Goal: Find specific page/section: Find specific page/section

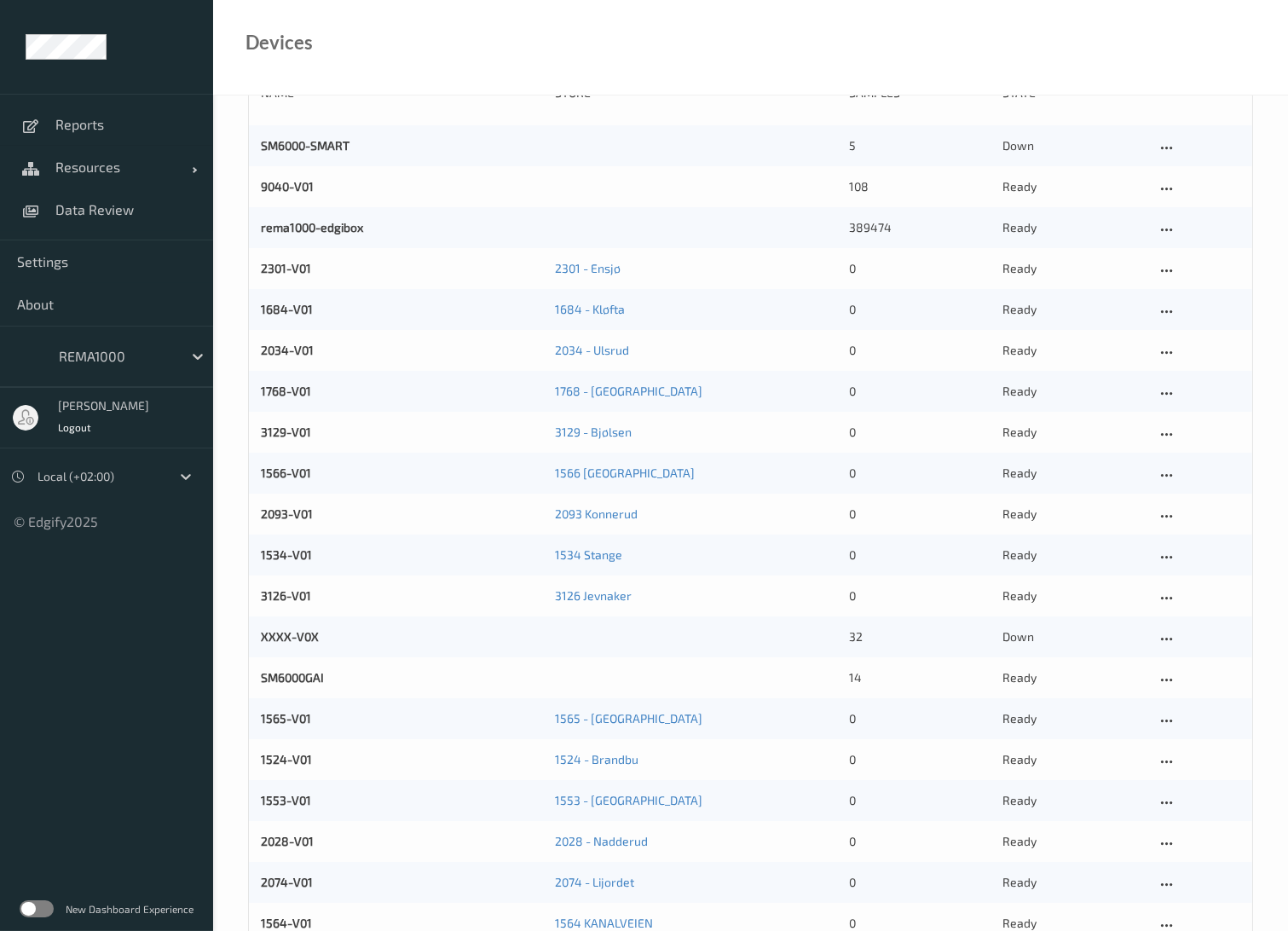
scroll to position [189, 0]
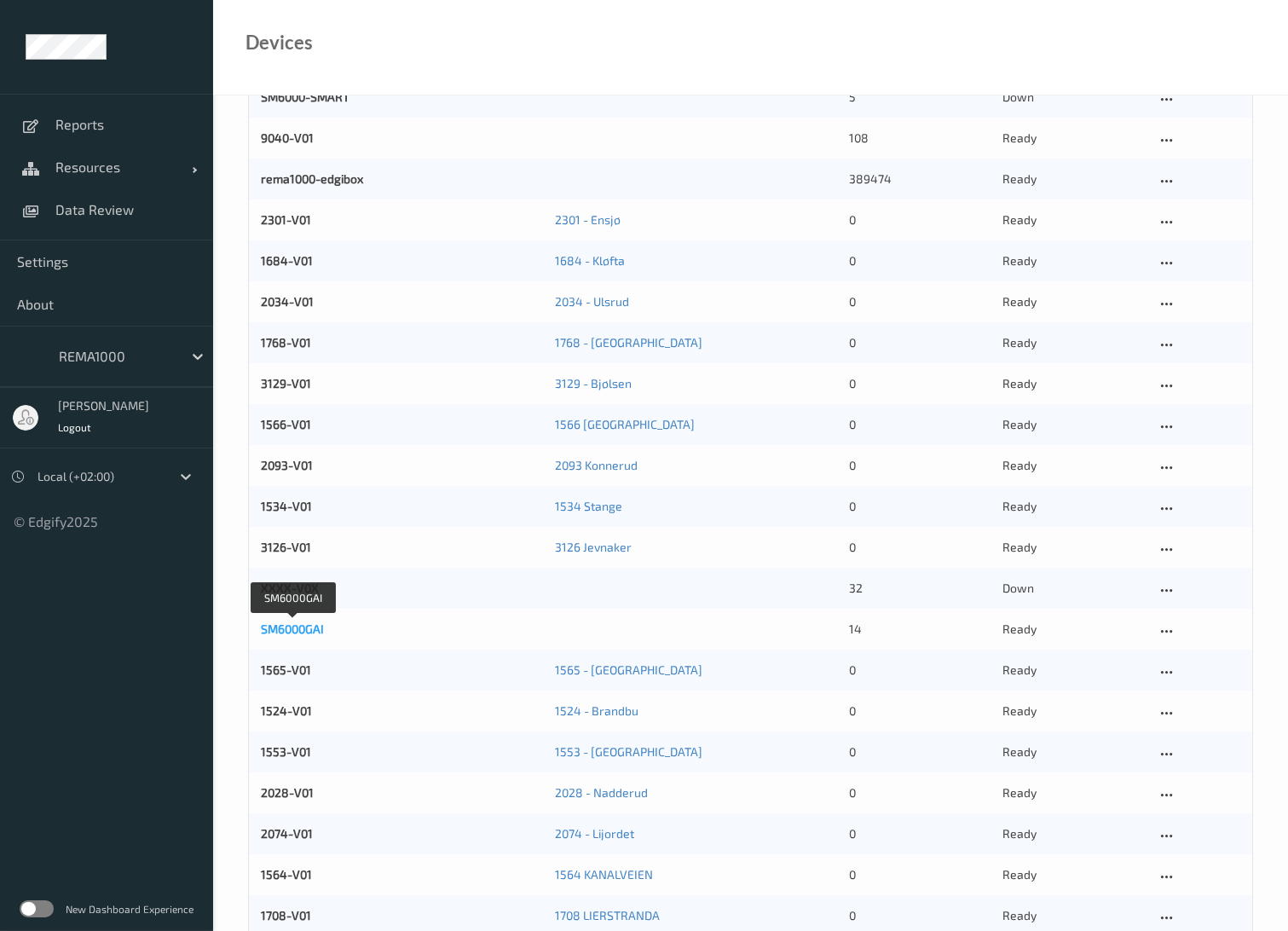
click at [307, 627] on link "SM6000GAI" at bounding box center [292, 628] width 63 height 15
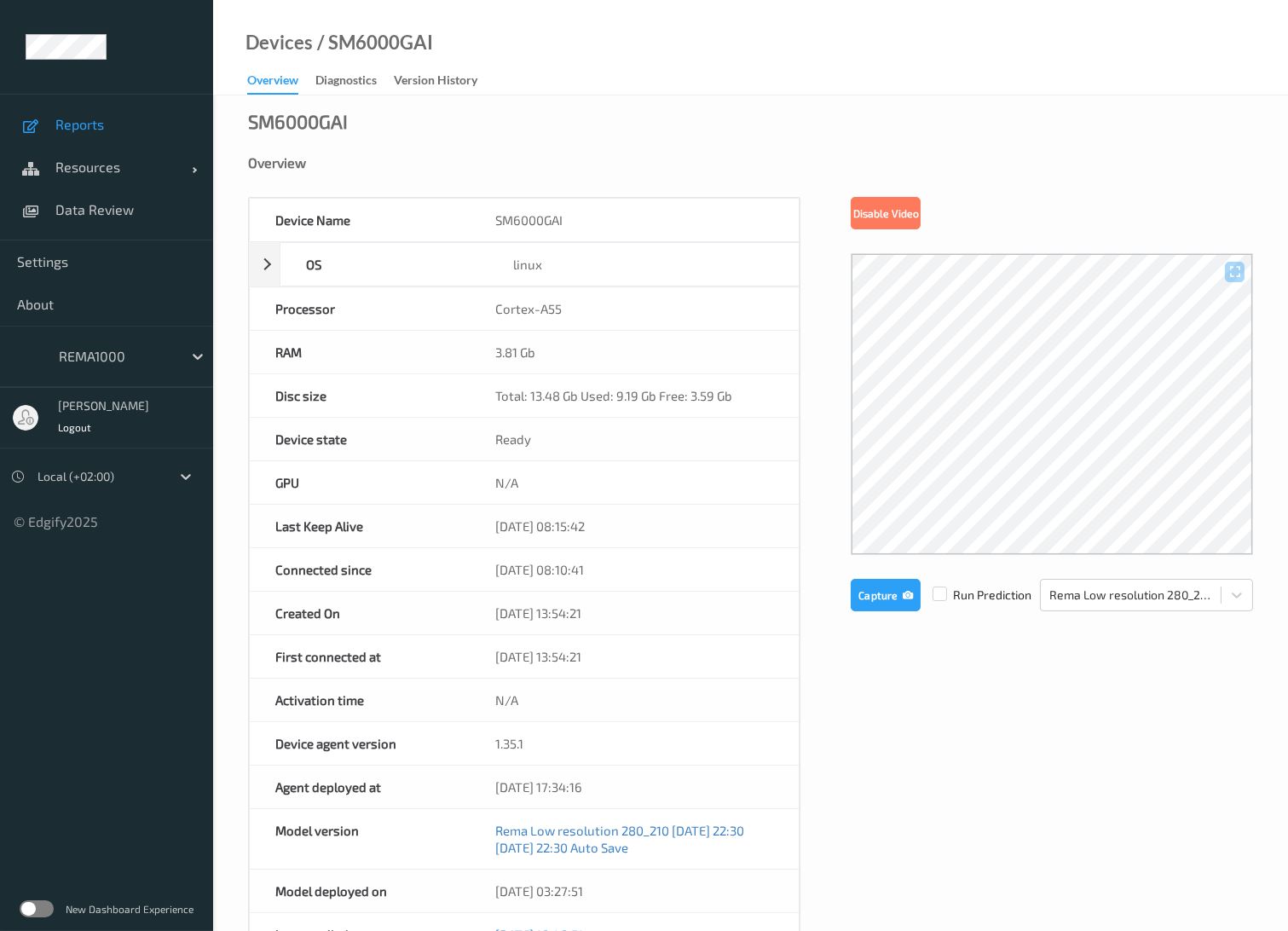
click at [60, 121] on span "Reports" at bounding box center [126, 124] width 141 height 17
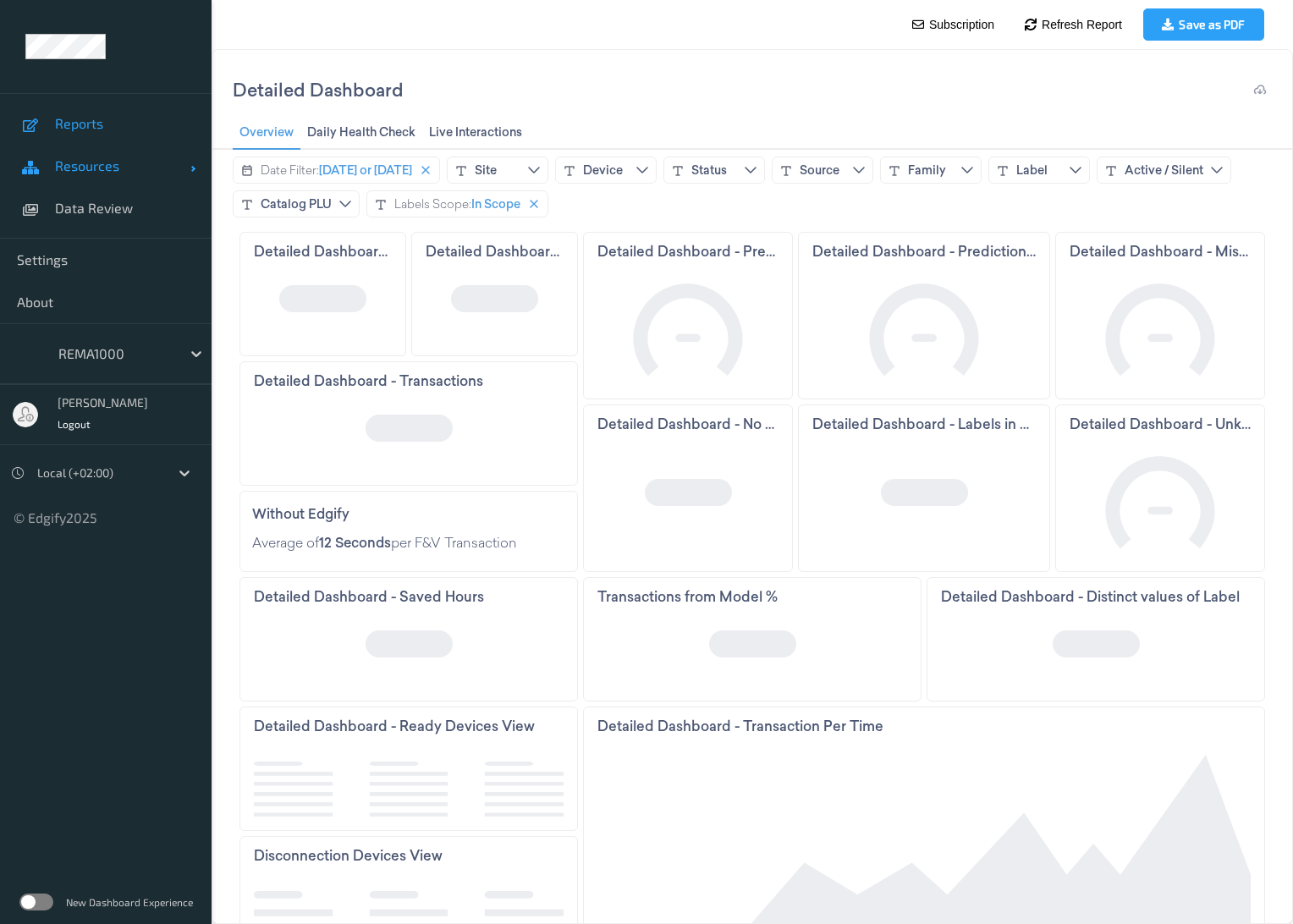
click at [85, 167] on span "Resources" at bounding box center [123, 165] width 135 height 17
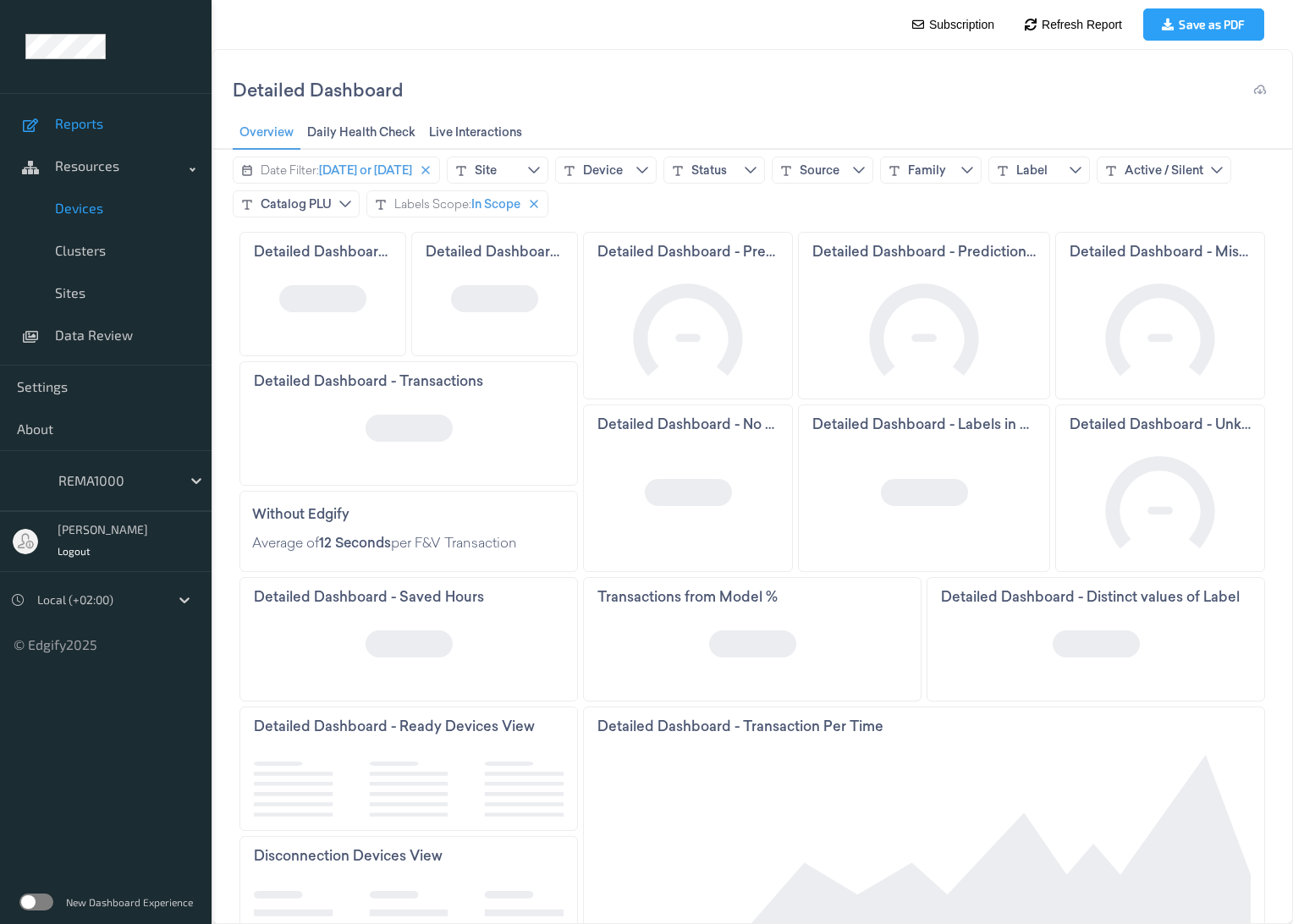
click at [93, 210] on span "Devices" at bounding box center [125, 208] width 140 height 17
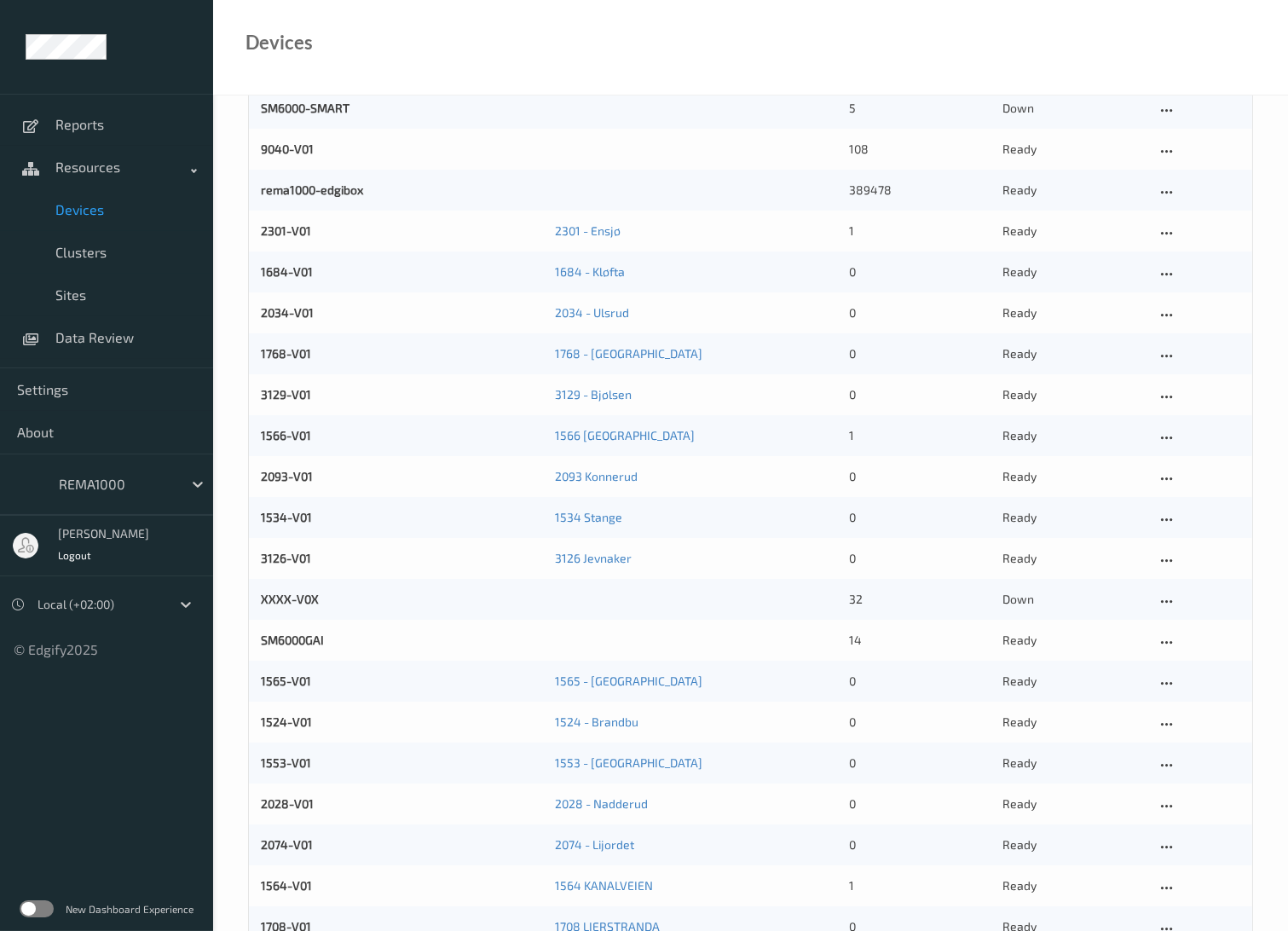
scroll to position [189, 0]
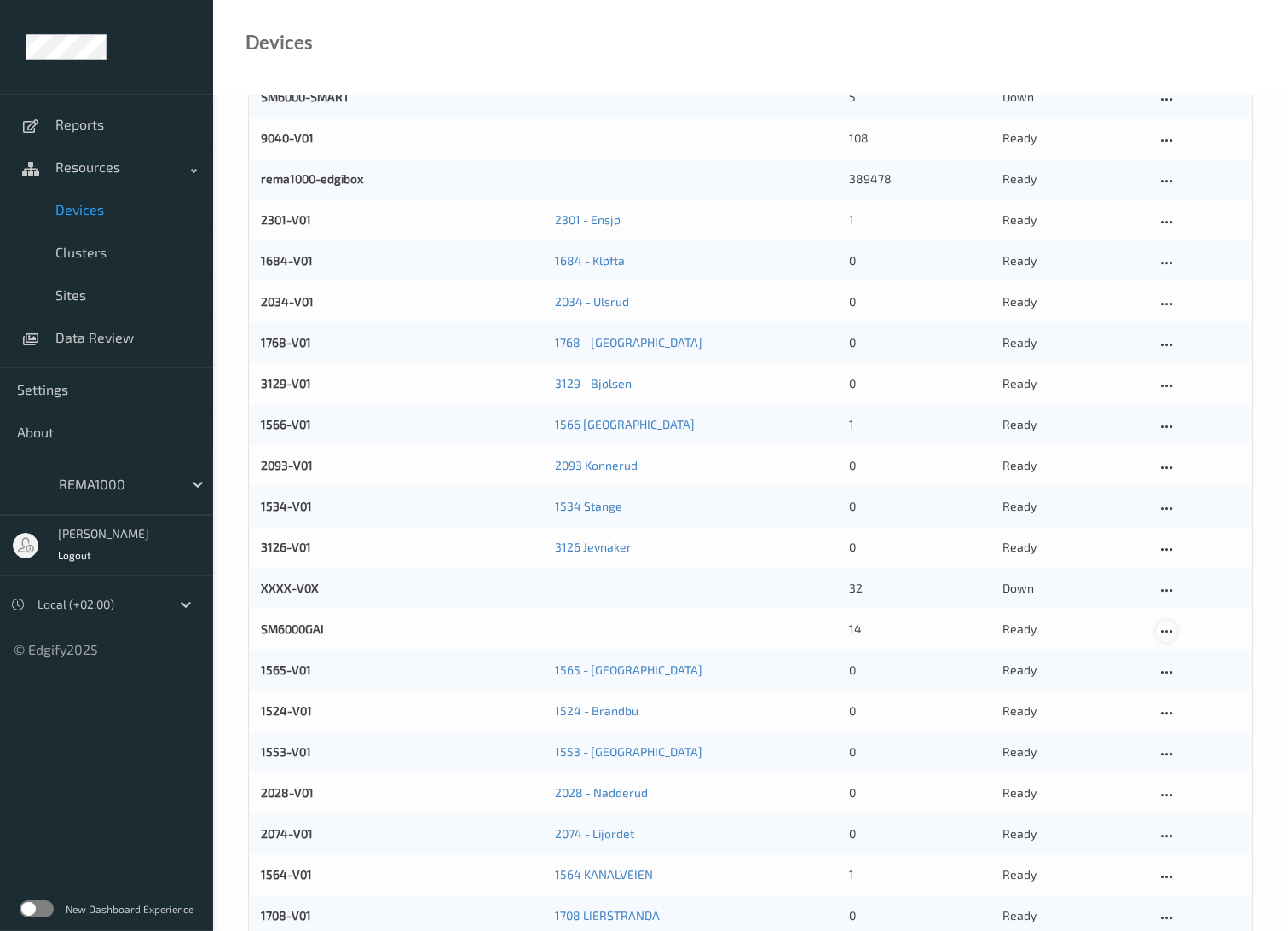
click at [1171, 632] on icon at bounding box center [1166, 631] width 15 height 16
click at [853, 630] on div "14" at bounding box center [919, 628] width 142 height 17
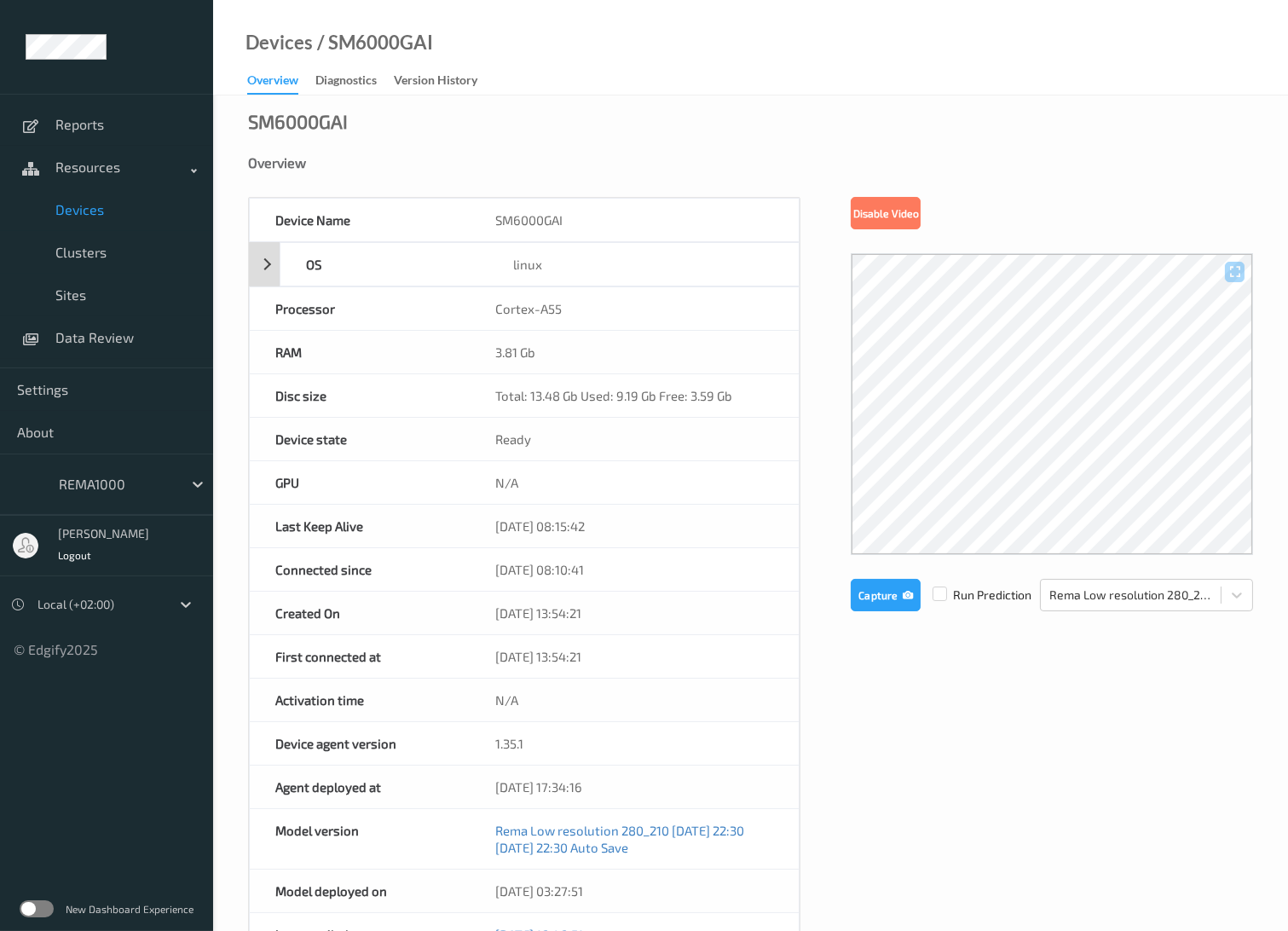
click at [274, 267] on div "OS linux" at bounding box center [524, 264] width 551 height 44
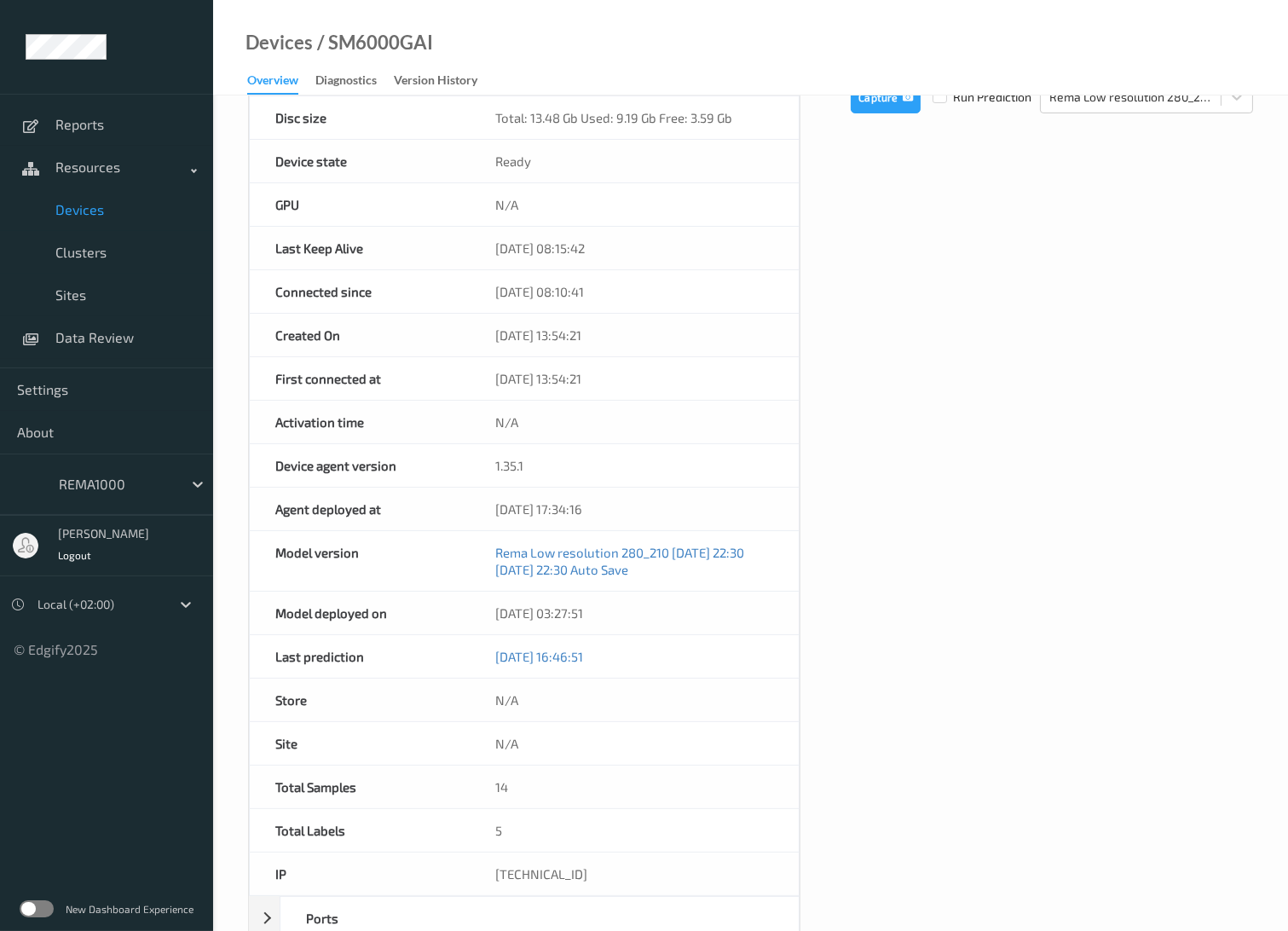
scroll to position [568, 0]
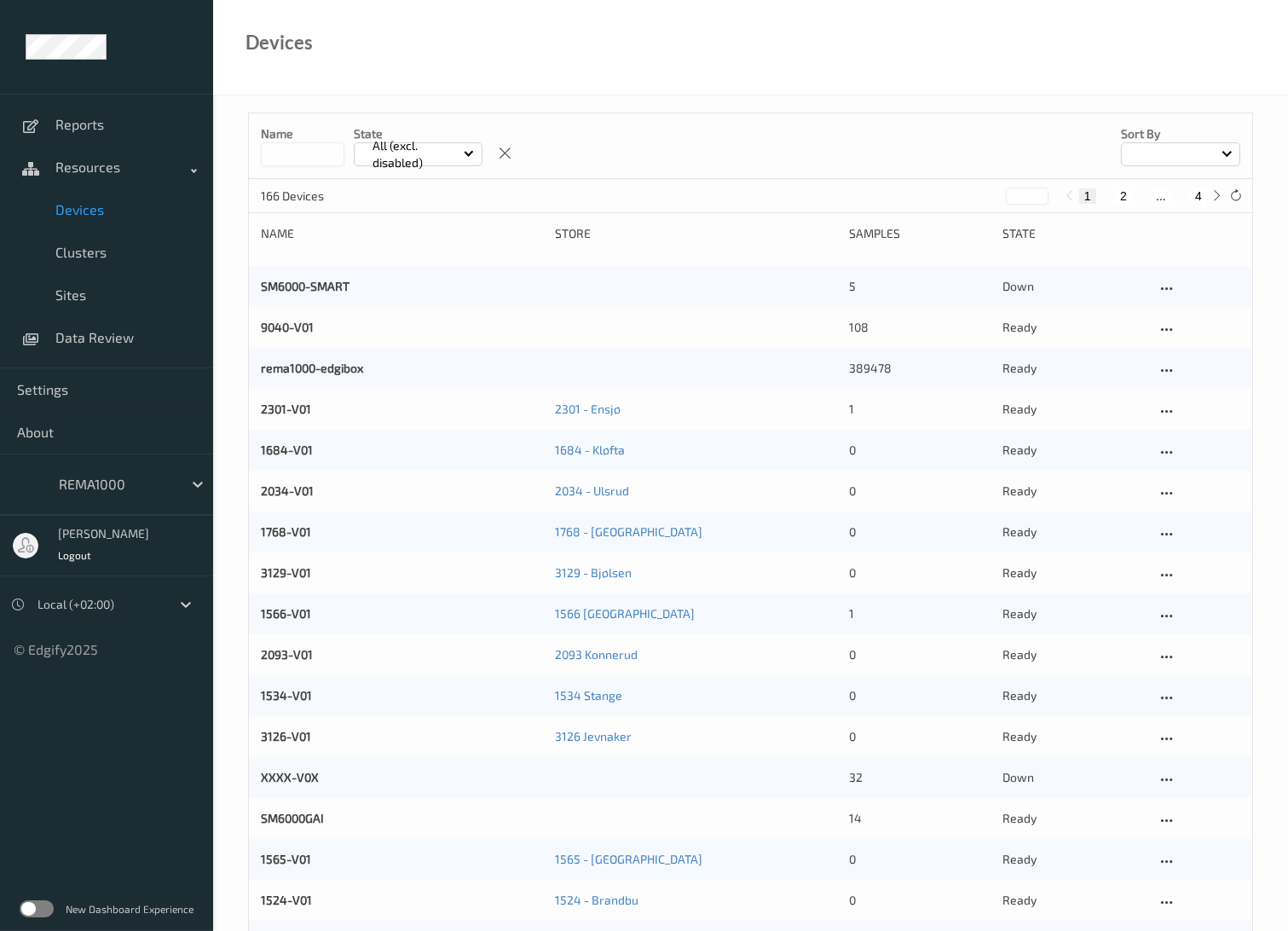
click at [1198, 188] on button "4" at bounding box center [1198, 196] width 17 height 16
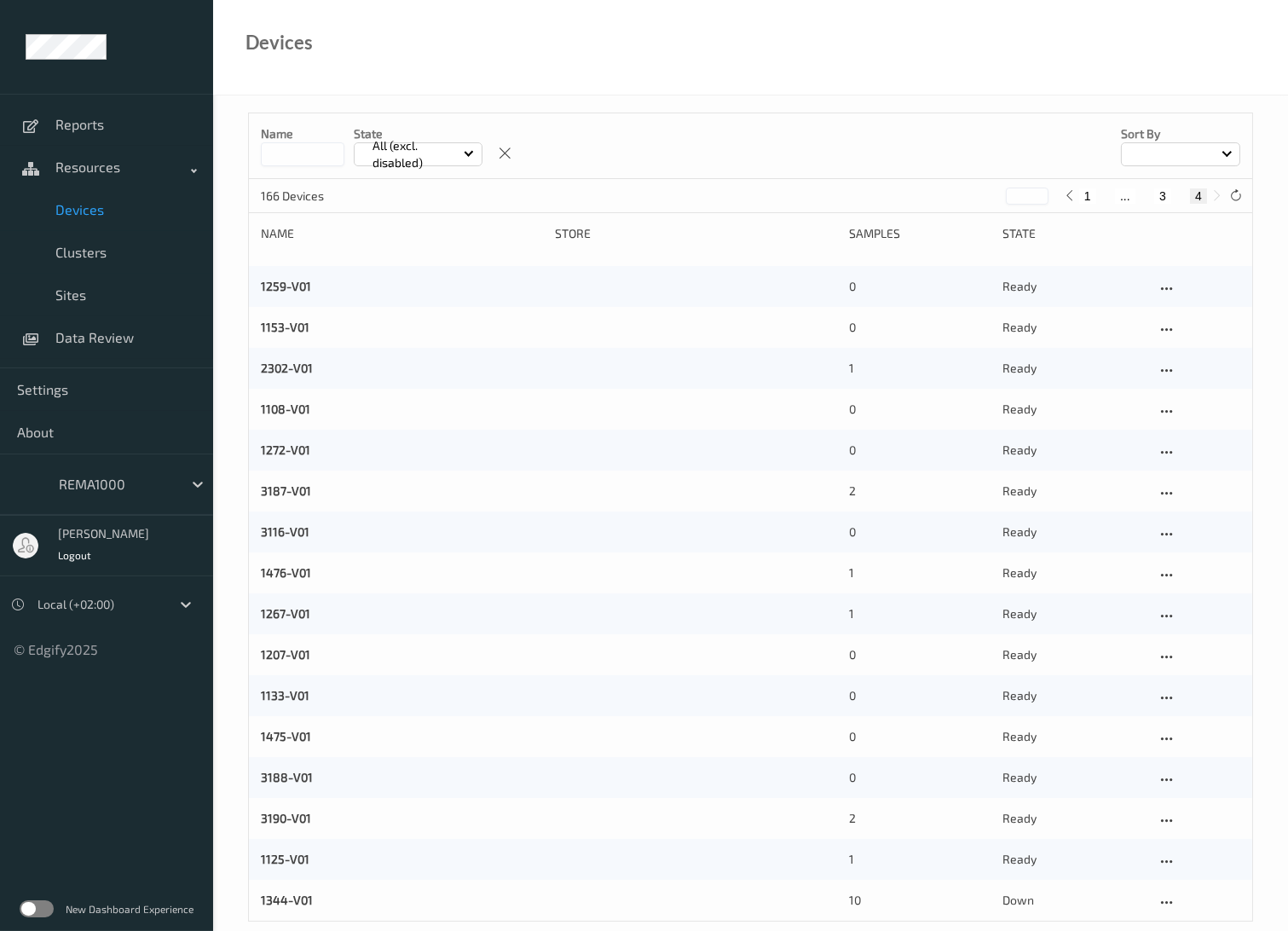
click at [1163, 191] on button "3" at bounding box center [1163, 196] width 17 height 16
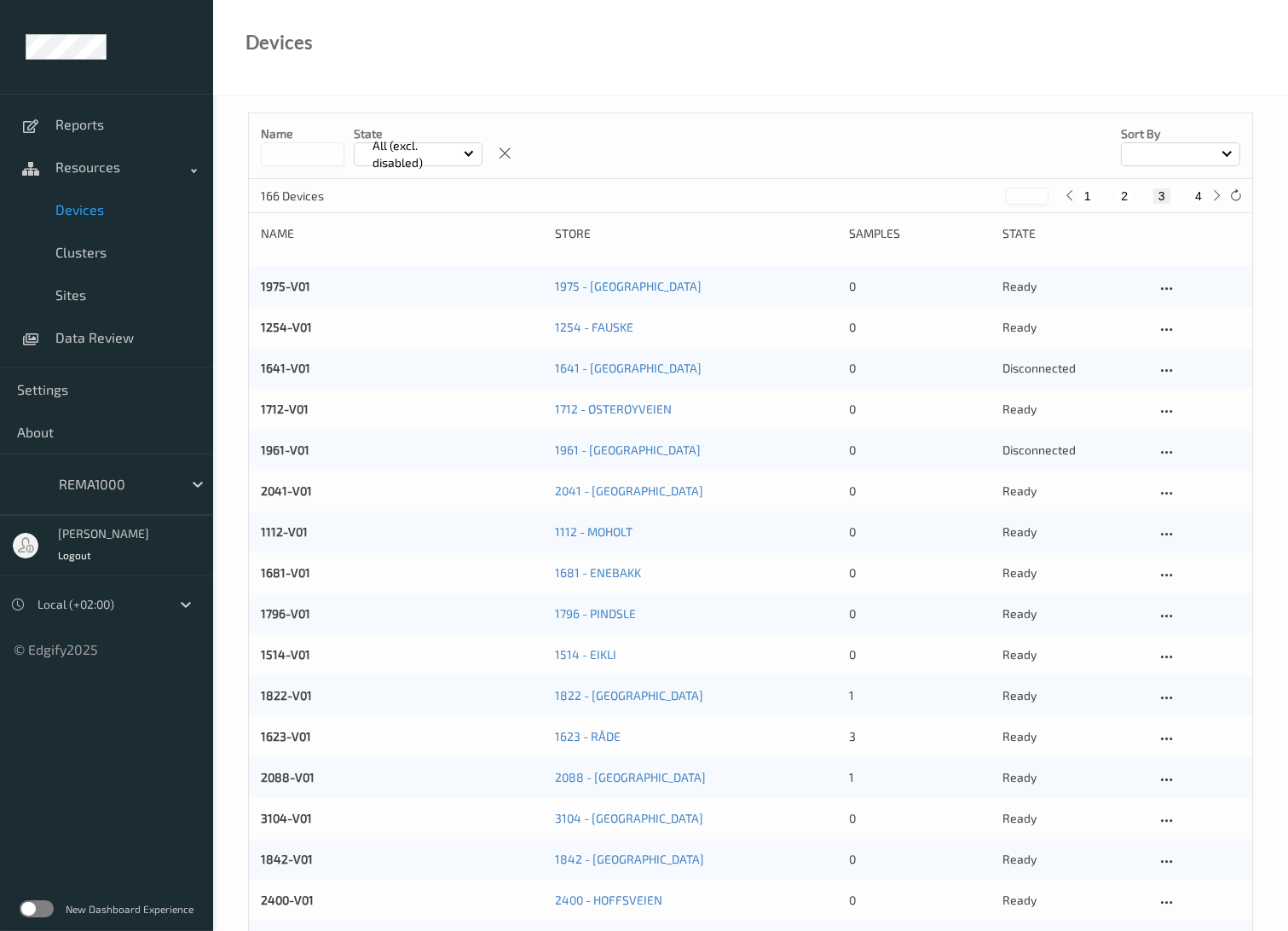
click at [1121, 194] on button "2" at bounding box center [1124, 196] width 17 height 16
click at [1087, 195] on button "1" at bounding box center [1088, 196] width 17 height 16
type input "*"
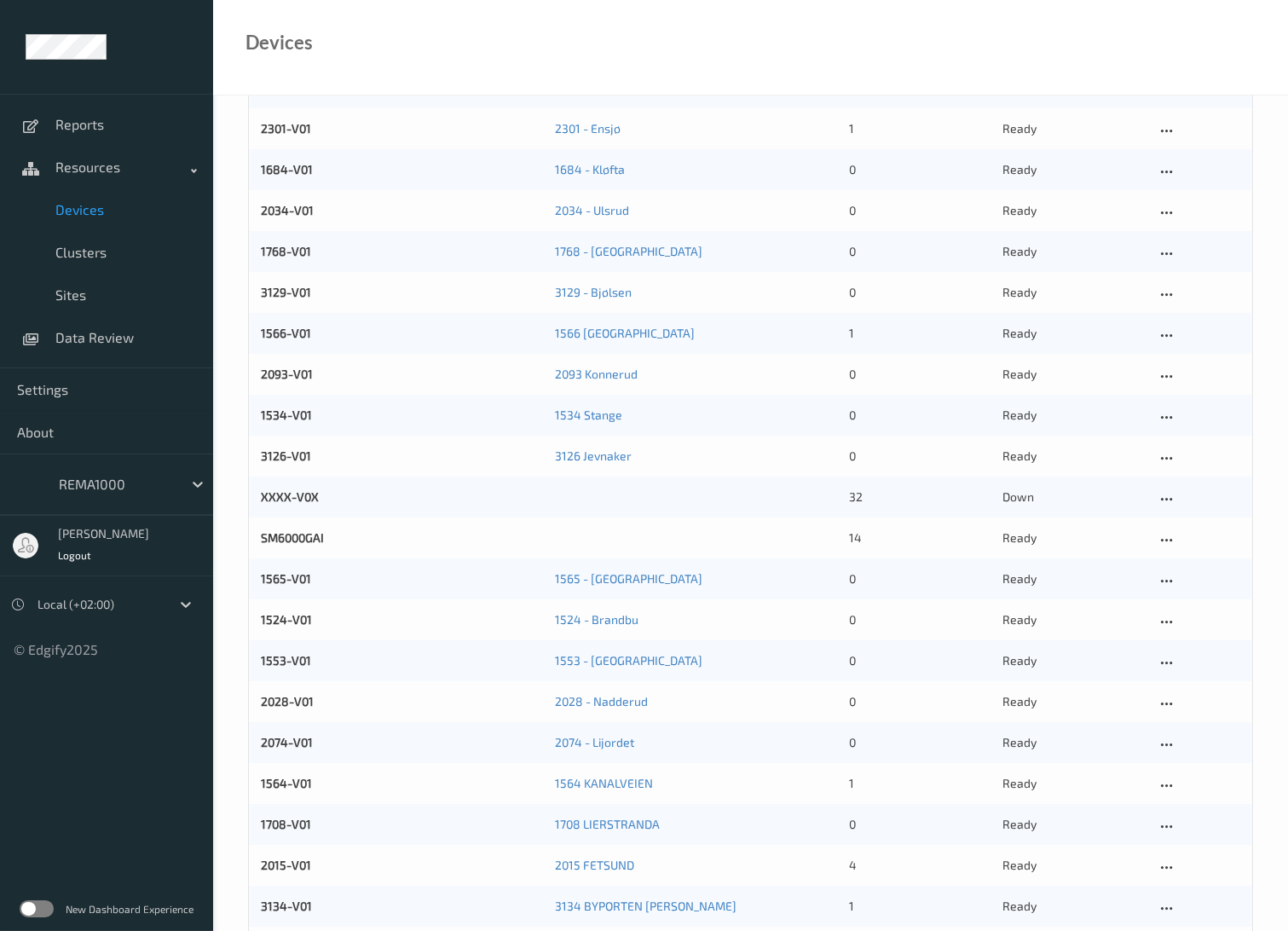
scroll to position [284, 0]
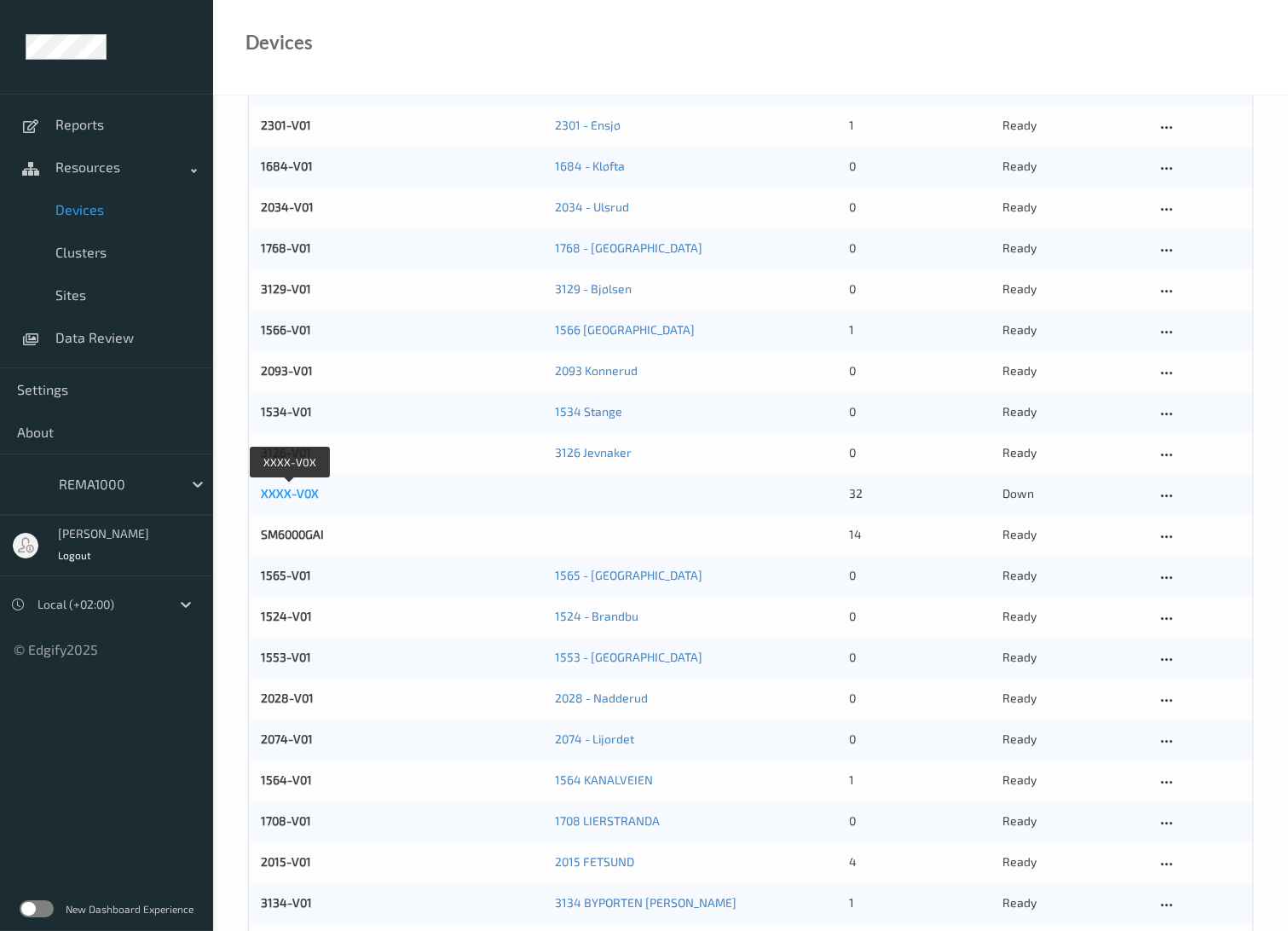
click at [300, 489] on link "XXXX-V0X" at bounding box center [289, 493] width 58 height 15
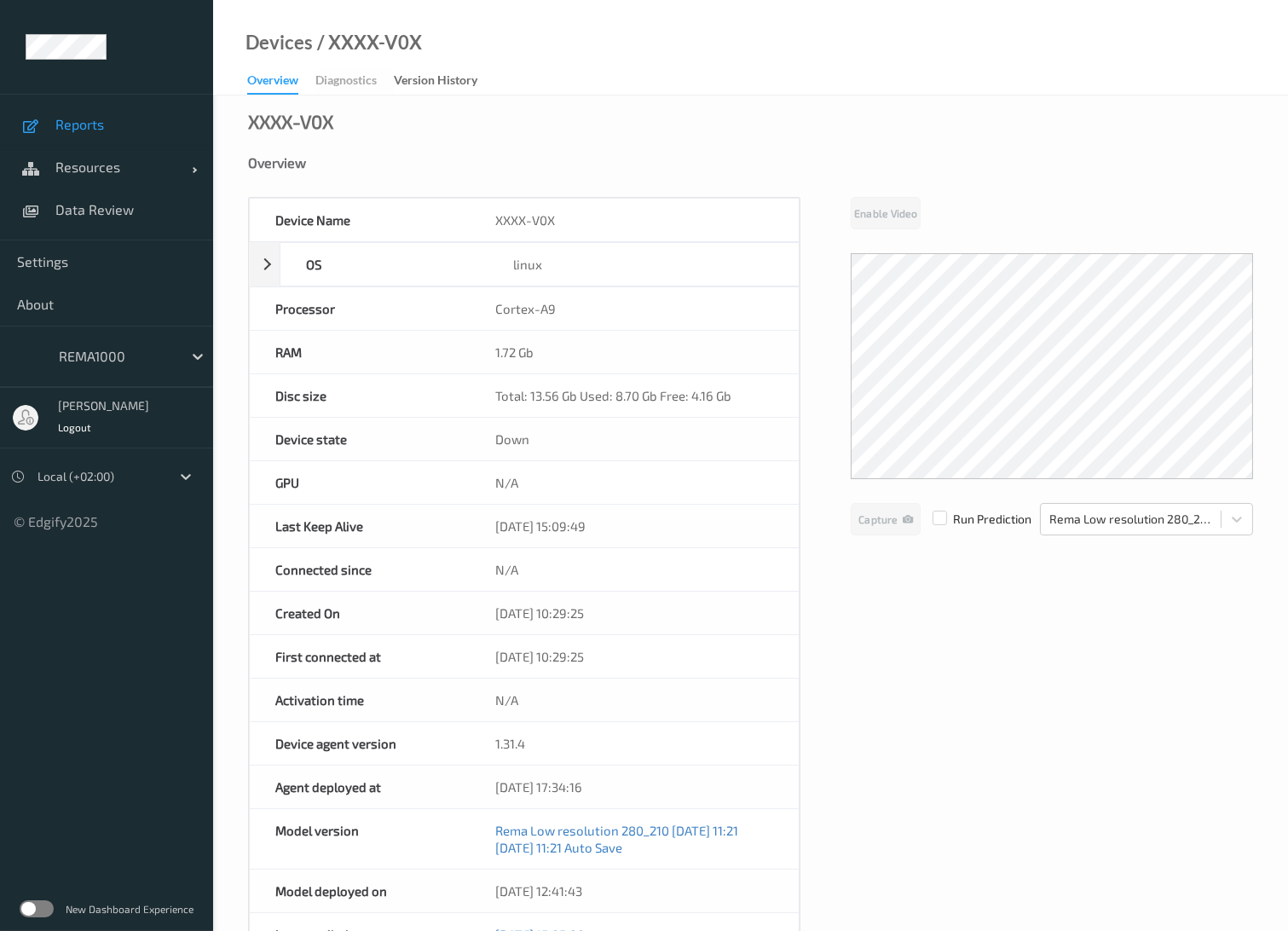
click at [66, 126] on span "Reports" at bounding box center [126, 124] width 141 height 17
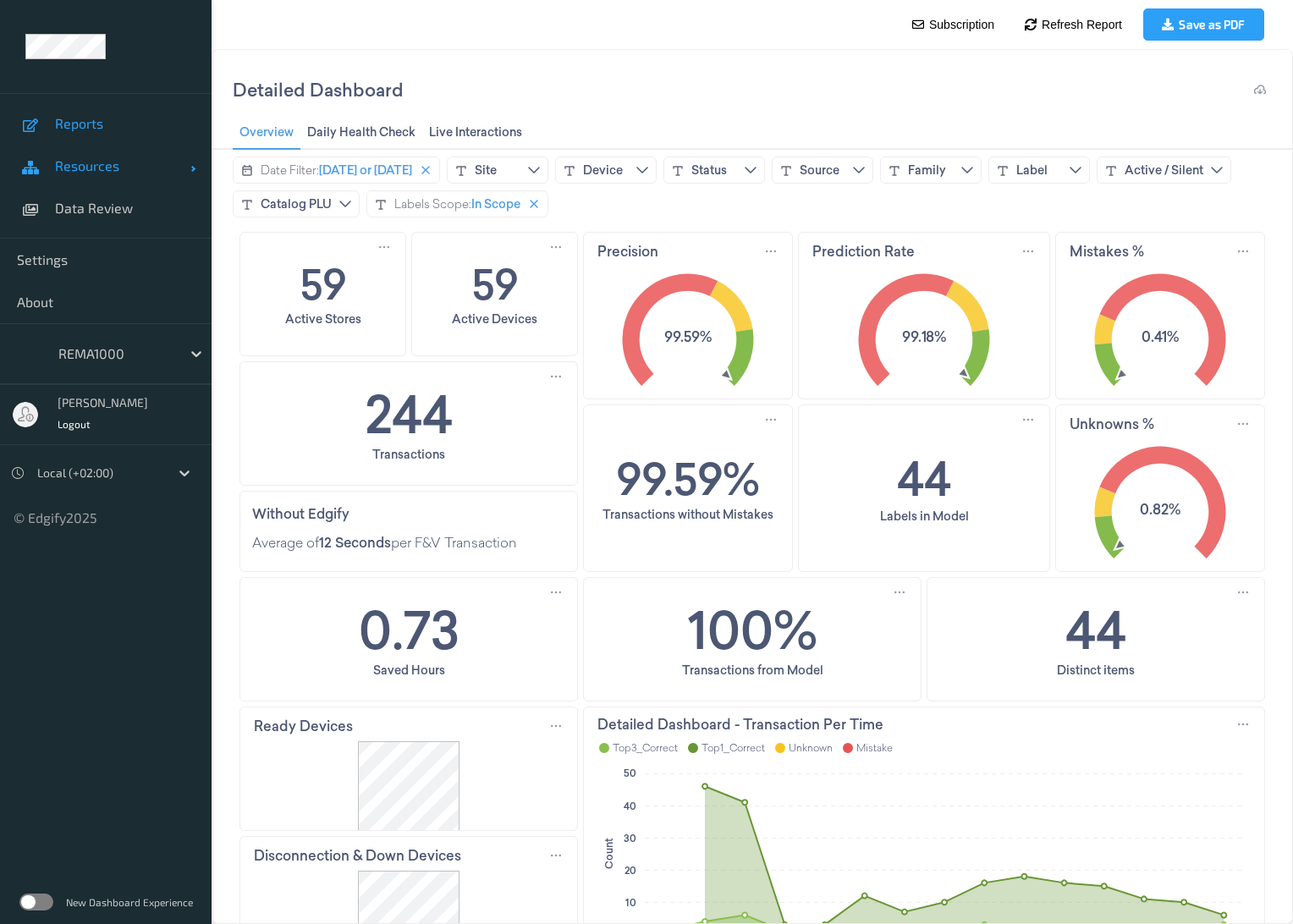
click at [90, 166] on span "Resources" at bounding box center [123, 165] width 135 height 17
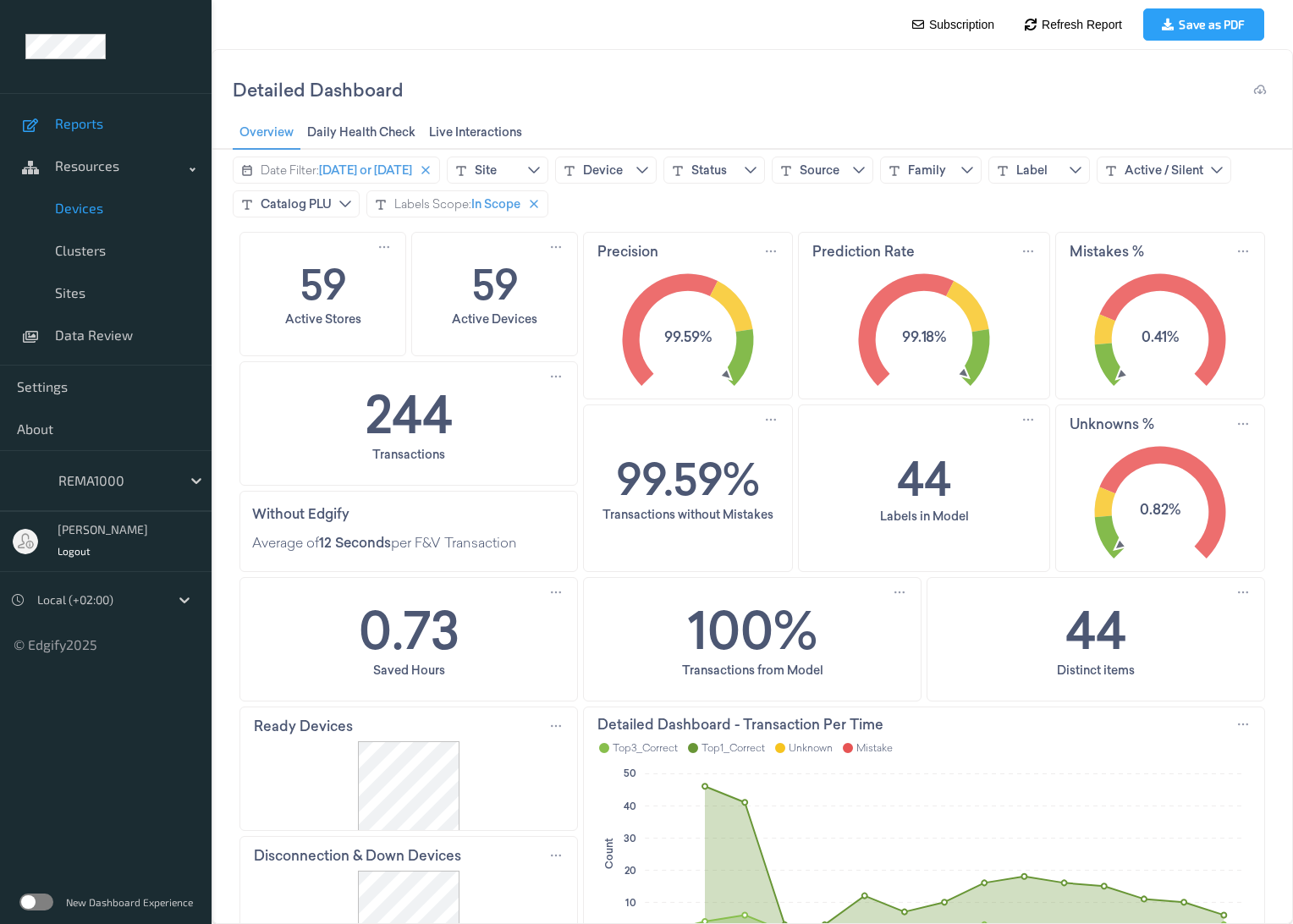
click at [92, 218] on link "Devices" at bounding box center [105, 208] width 212 height 43
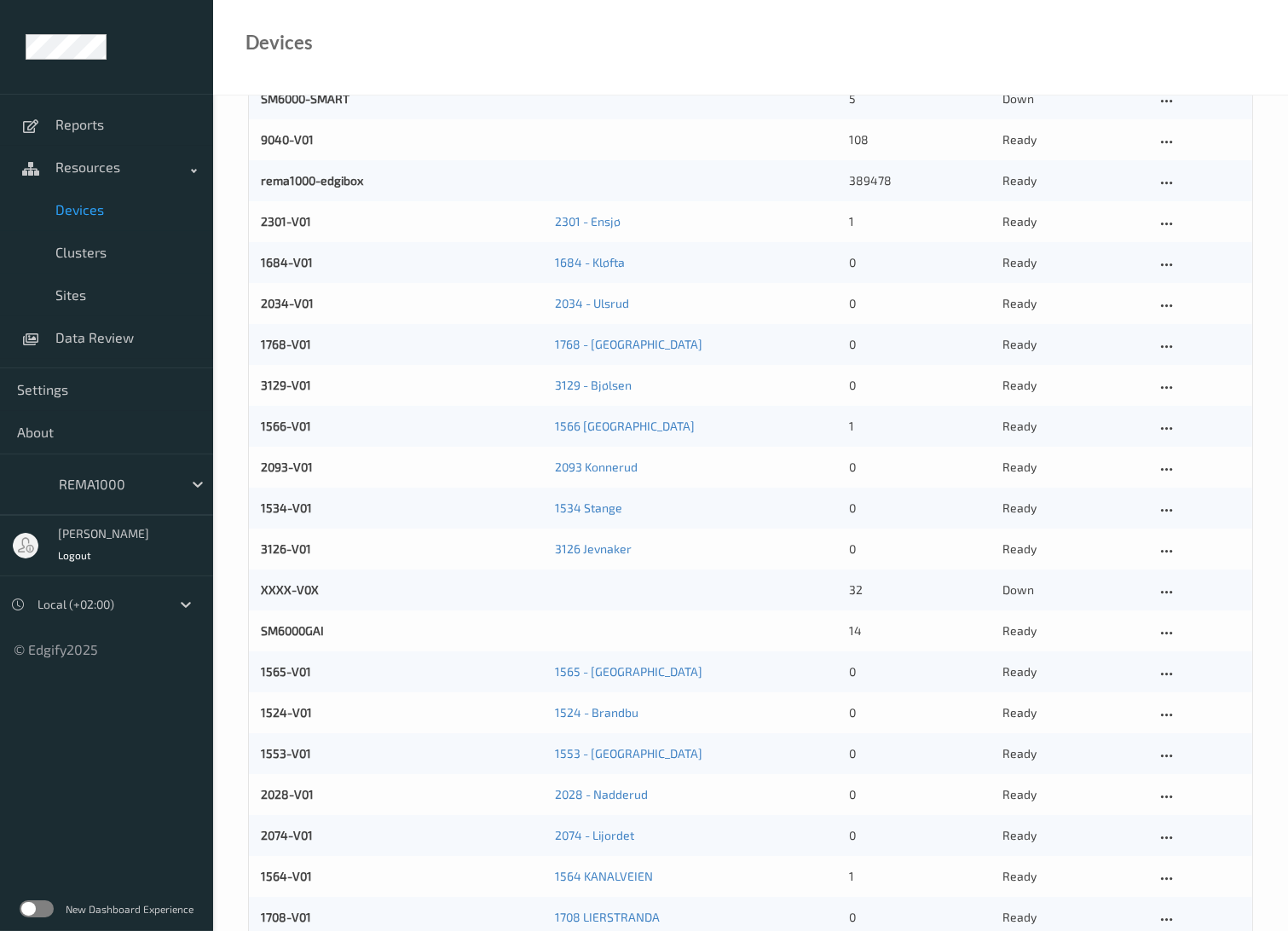
scroll to position [189, 0]
click at [309, 623] on link "SM6000GAI" at bounding box center [292, 628] width 63 height 15
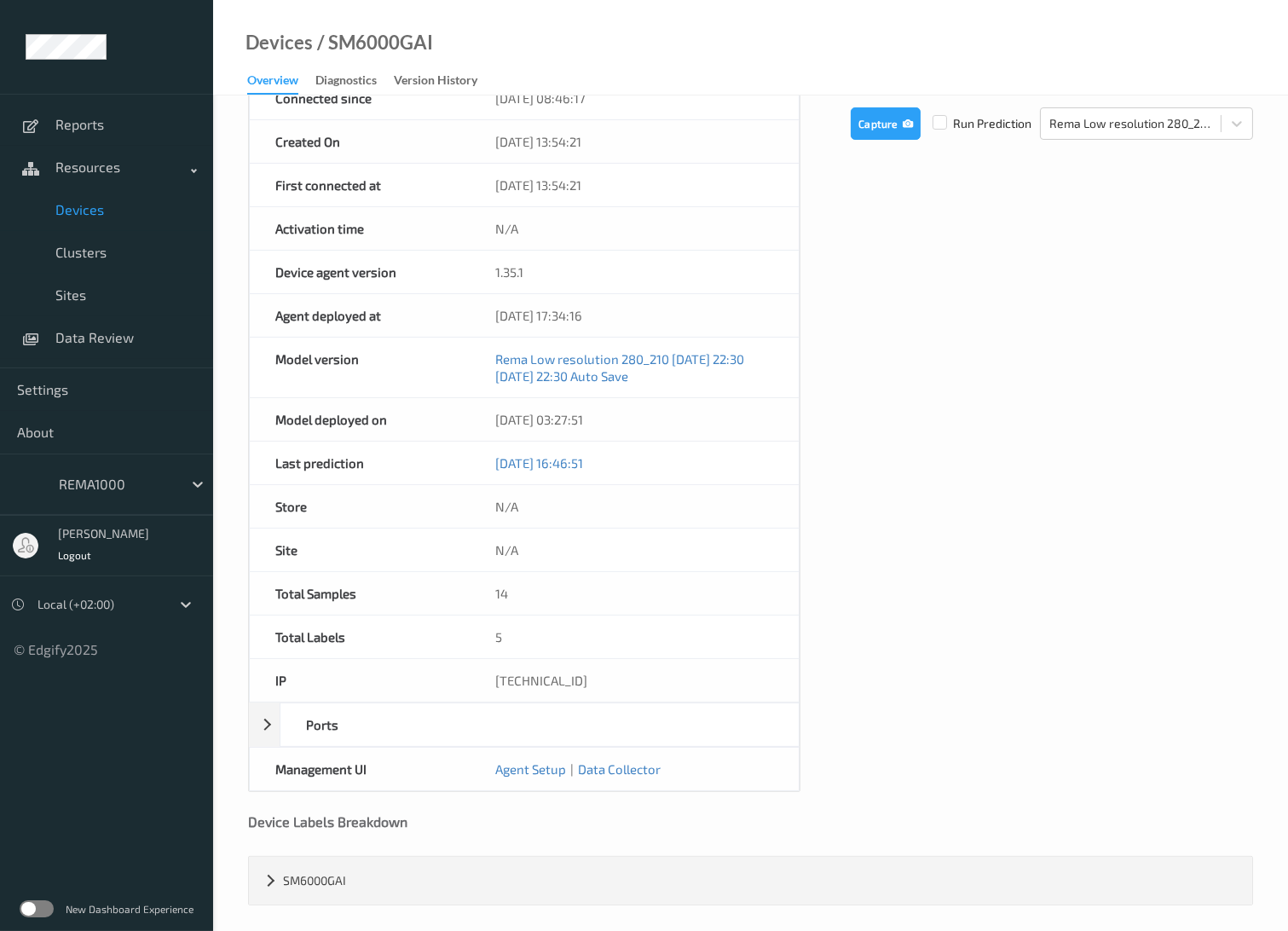
scroll to position [473, 0]
click at [1050, 427] on div "Device Name SM6000GAI OS linux Platform debian Platform Version 12.5 Platform F…" at bounding box center [750, 257] width 1005 height 1066
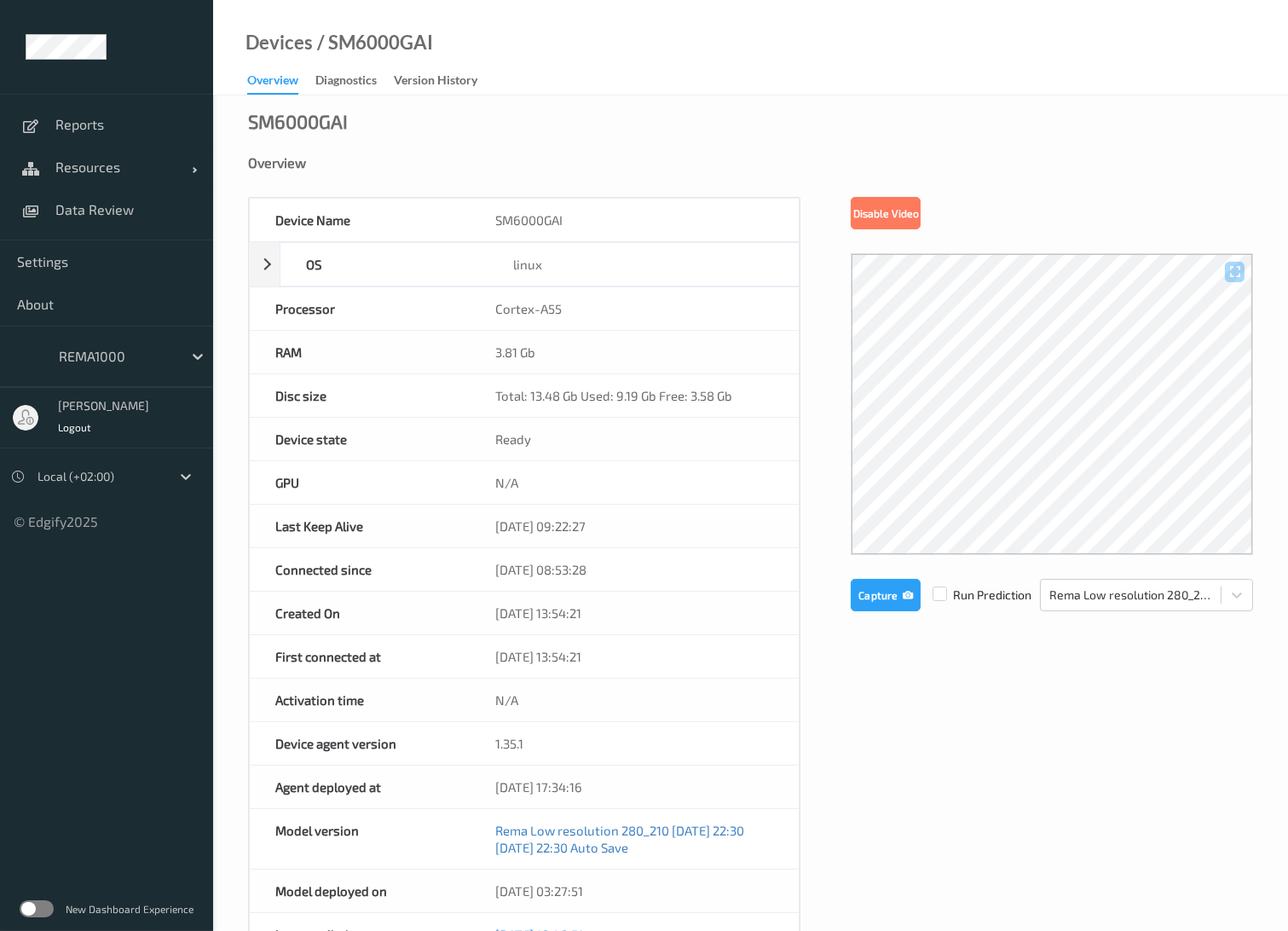
click at [101, 721] on ul "Reports Resources Devices Clusters Sites Data Review Settings About REMA1000 [P…" at bounding box center [106, 466] width 213 height 931
